Goal: Download file/media

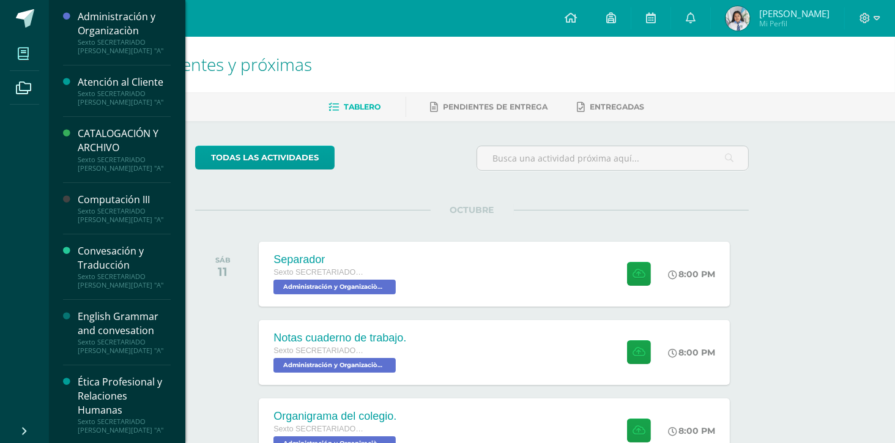
click at [31, 59] on span at bounding box center [24, 54] width 28 height 28
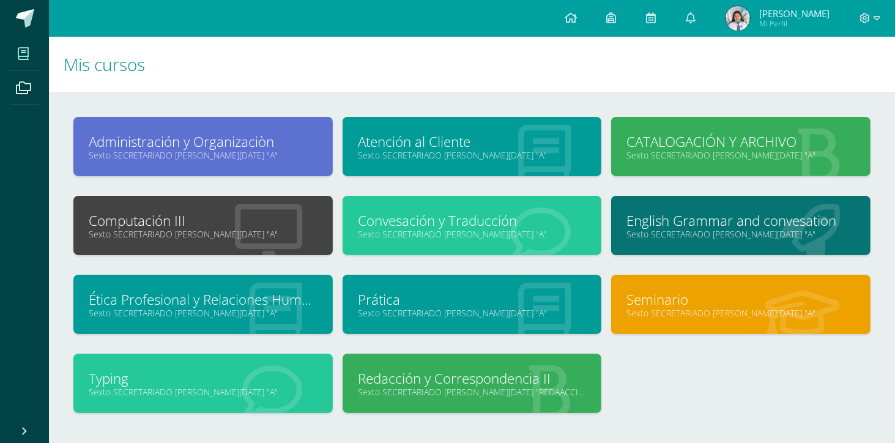
click at [169, 237] on link "Sexto SECRETARIADO [PERSON_NAME][DATE] "A"" at bounding box center [203, 234] width 229 height 12
click at [229, 231] on link "Sexto SECRETARIADO [PERSON_NAME][DATE] "A"" at bounding box center [203, 234] width 229 height 12
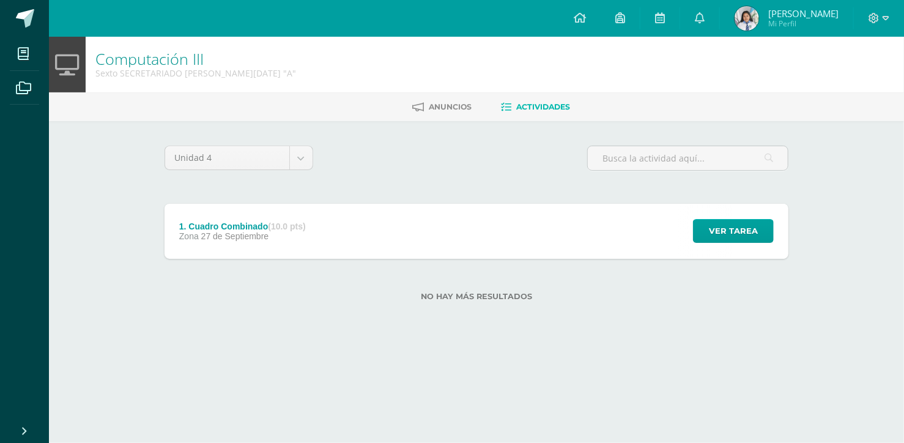
drag, startPoint x: 0, startPoint y: 0, endPoint x: 229, endPoint y: 231, distance: 324.8
click at [229, 231] on html "Mis cursos Archivos Cerrar panel Administración y Organizaciòn Sexto SECRETARIA…" at bounding box center [452, 170] width 904 height 340
click at [229, 231] on span "27 de Septiembre" at bounding box center [235, 236] width 68 height 10
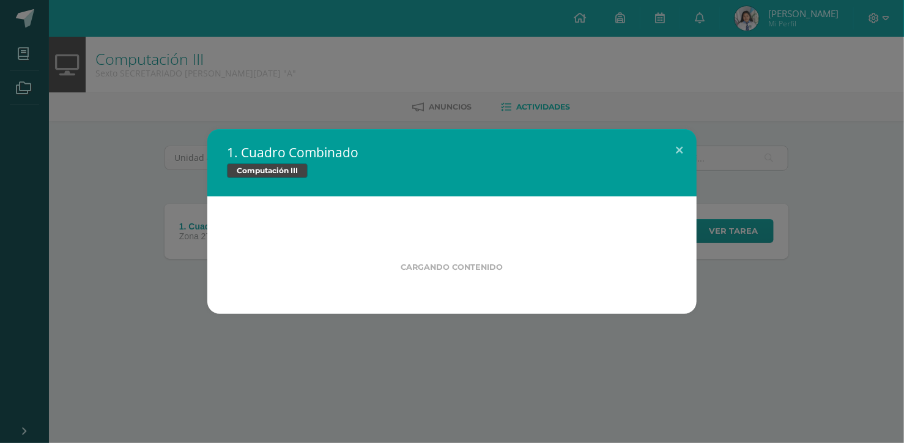
click at [229, 231] on div "1. Cuadro Combinado Computación III Cargando contenido" at bounding box center [452, 221] width 894 height 185
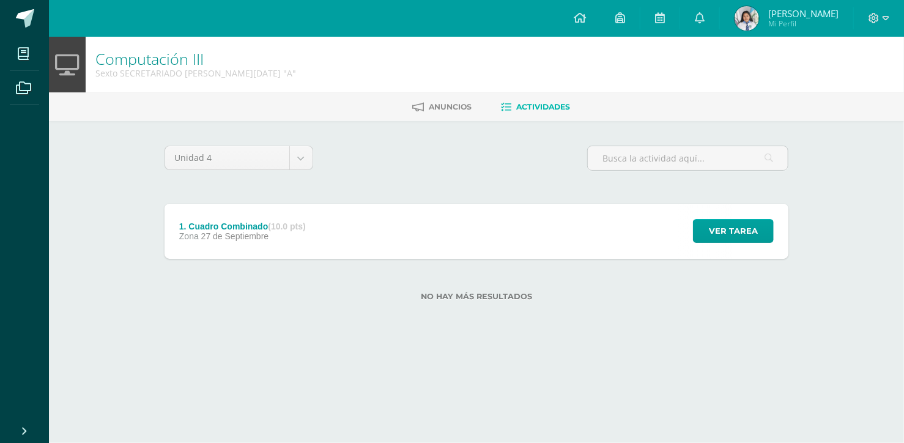
click at [229, 231] on span "27 de Septiembre" at bounding box center [235, 236] width 68 height 10
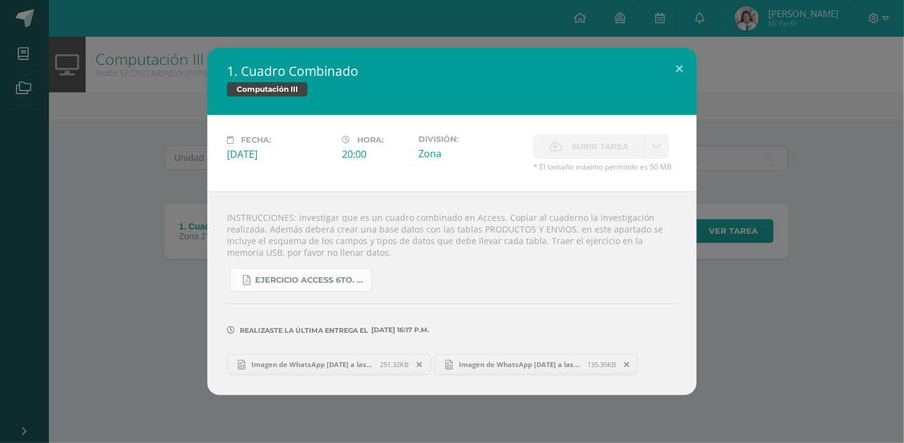
click at [280, 284] on span "Ejercicio Access 6to. Secretariado [DATE].pdf" at bounding box center [310, 280] width 110 height 10
